Goal: Transaction & Acquisition: Download file/media

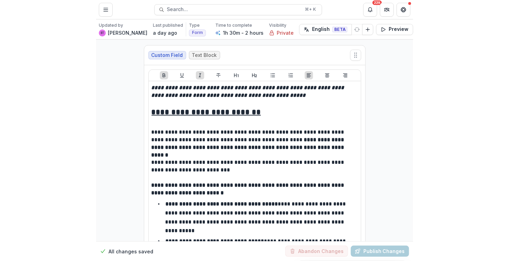
scroll to position [6463, 0]
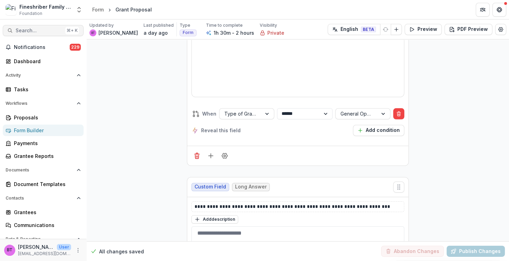
click at [25, 31] on span "Search..." at bounding box center [39, 31] width 47 height 6
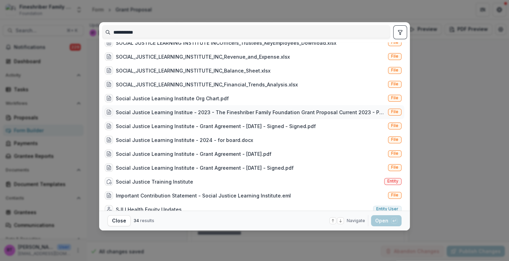
scroll to position [64, 0]
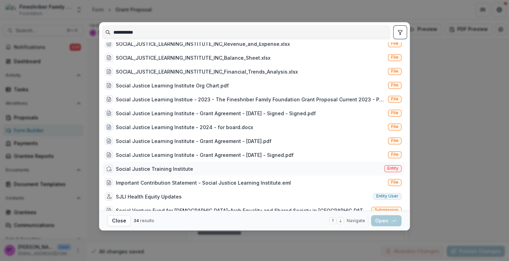
type input "**********"
click at [192, 166] on div "Social Justice Training Institute Entity" at bounding box center [253, 169] width 302 height 14
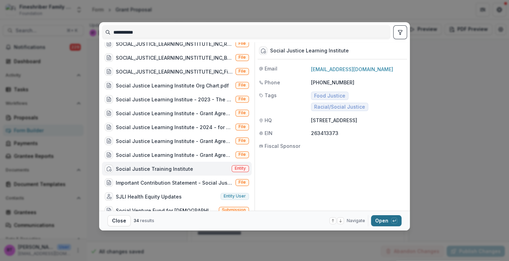
click at [317, 218] on button "Open with enter key" at bounding box center [386, 220] width 31 height 11
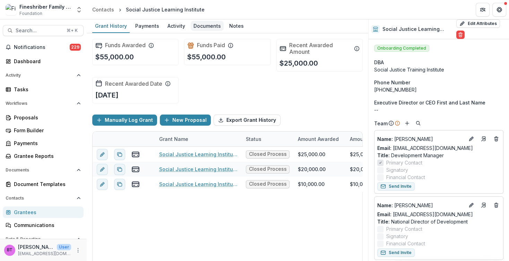
click at [198, 23] on div "Documents" at bounding box center [207, 26] width 33 height 10
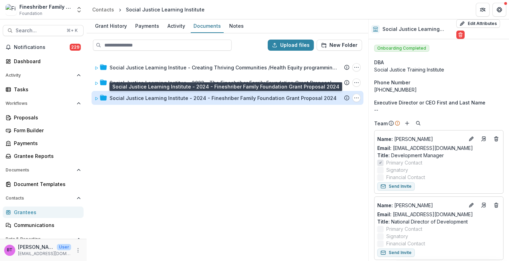
click at [140, 95] on div "Social Justice Learning Institute - 2024 - Fineshriber Family Foundation Grant …" at bounding box center [223, 97] width 227 height 7
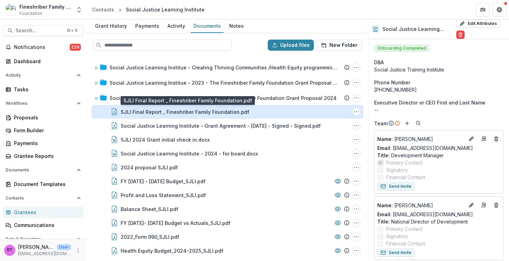
click at [144, 109] on div "SJLI Final Report _ Fineshriber Family Foundation.pdf" at bounding box center [185, 111] width 129 height 7
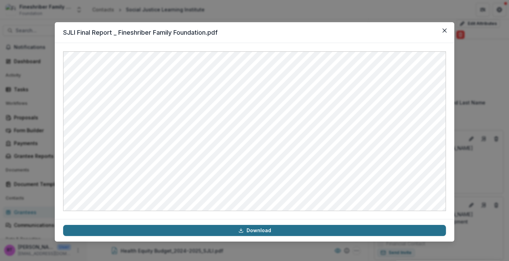
click at [250, 229] on link "Download" at bounding box center [254, 230] width 383 height 11
